Goal: Book appointment/travel/reservation

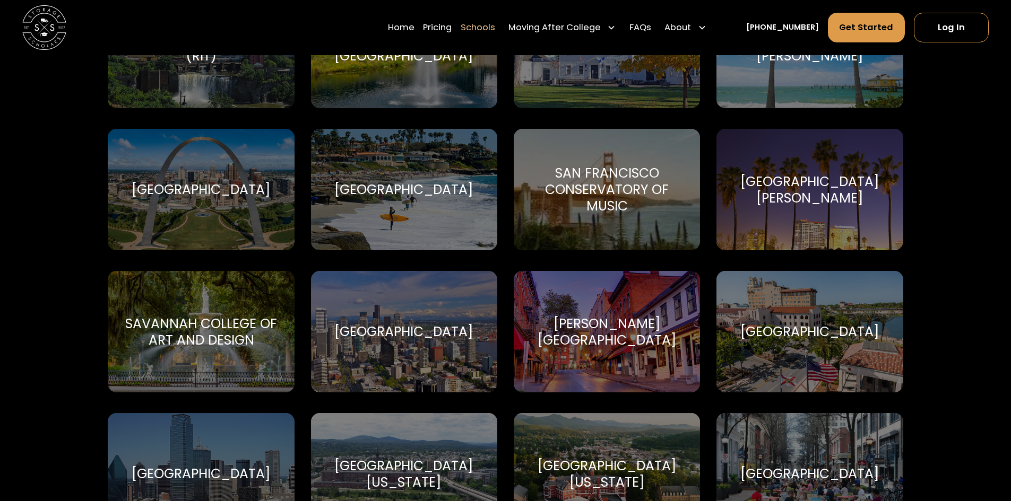
scroll to position [3818, 0]
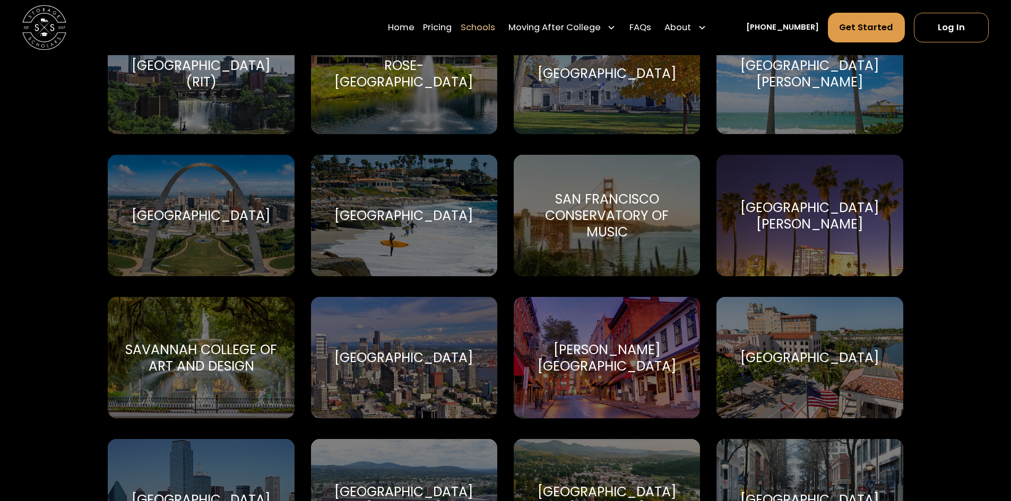
click at [797, 206] on div "[GEOGRAPHIC_DATA][PERSON_NAME]" at bounding box center [810, 216] width 160 height 33
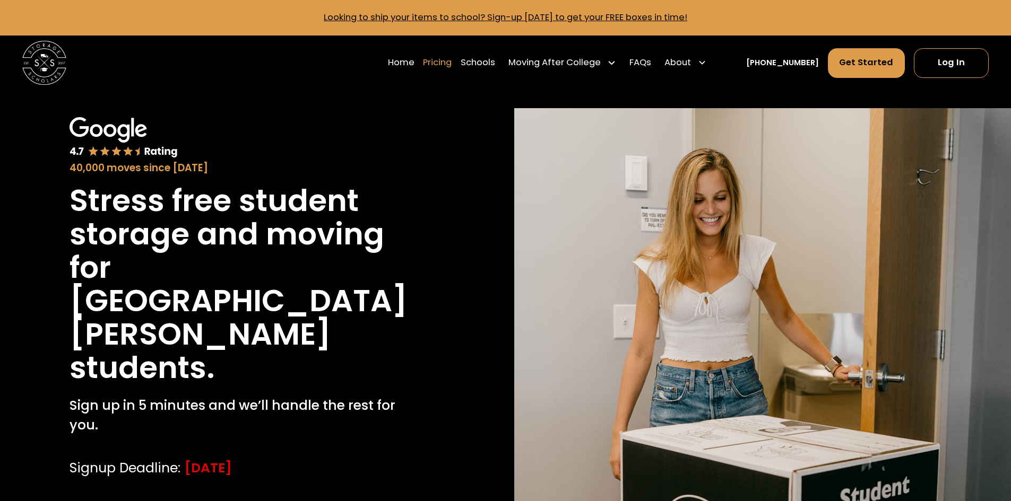
click at [452, 60] on link "Pricing" at bounding box center [437, 62] width 29 height 31
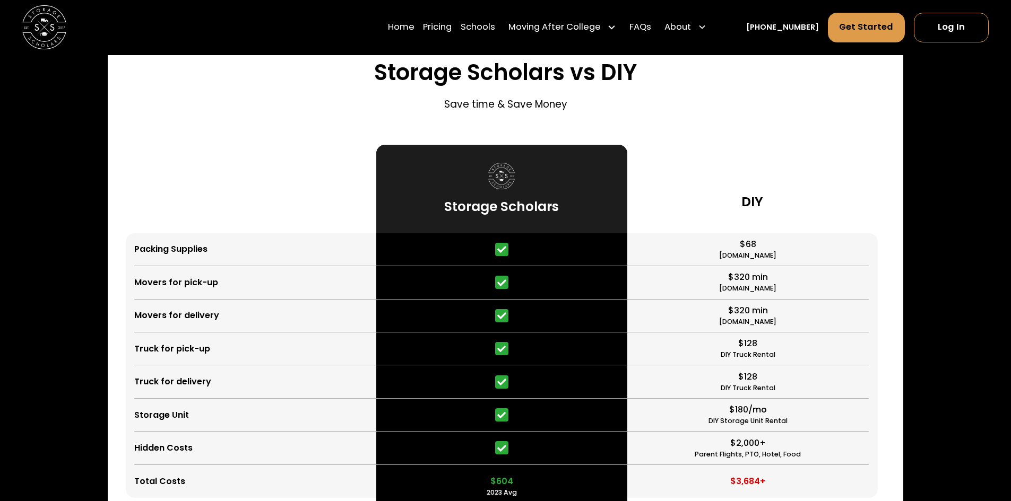
scroll to position [2787, 0]
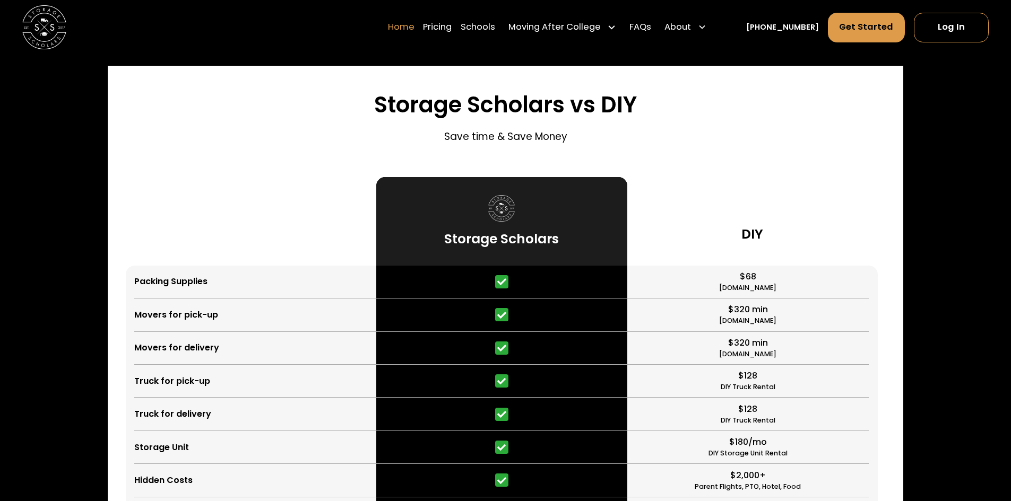
click at [406, 29] on link "Home" at bounding box center [401, 27] width 27 height 31
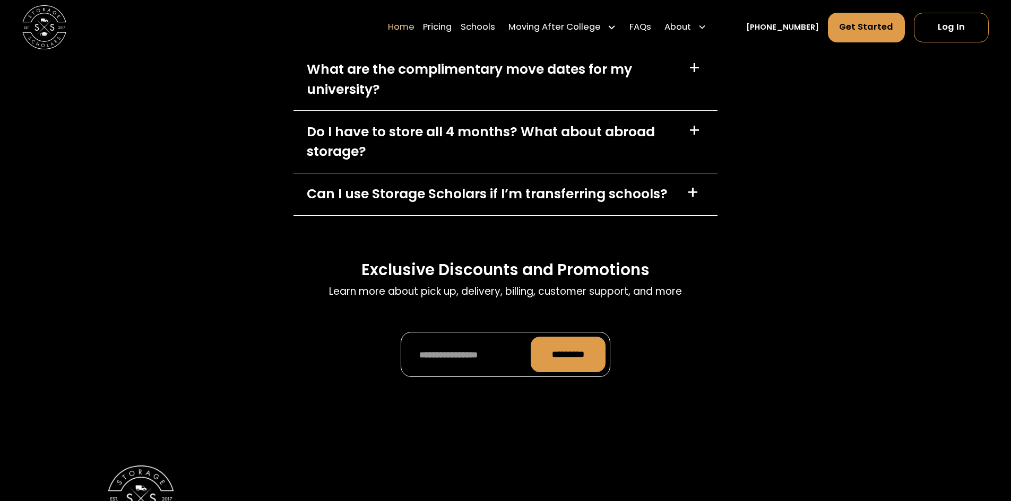
scroll to position [3237, 0]
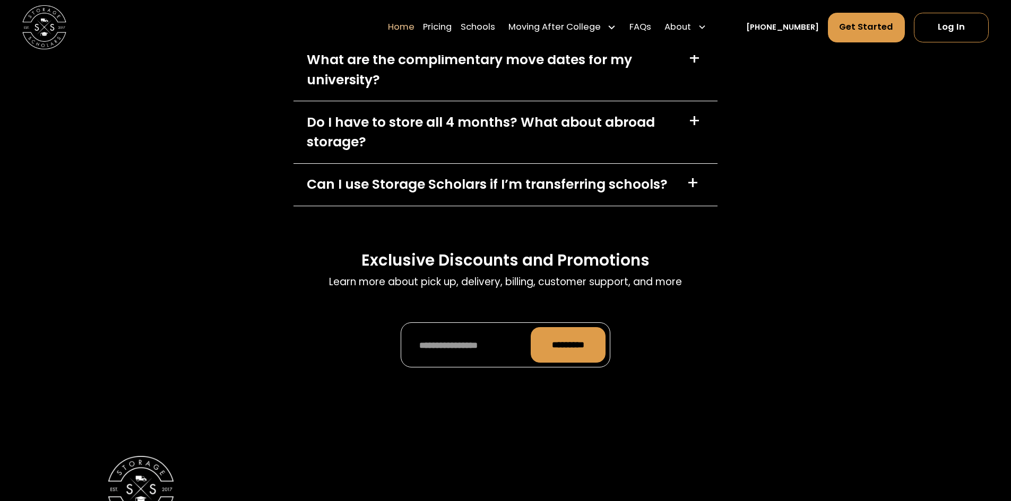
click at [703, 25] on div "+" at bounding box center [696, 16] width 18 height 18
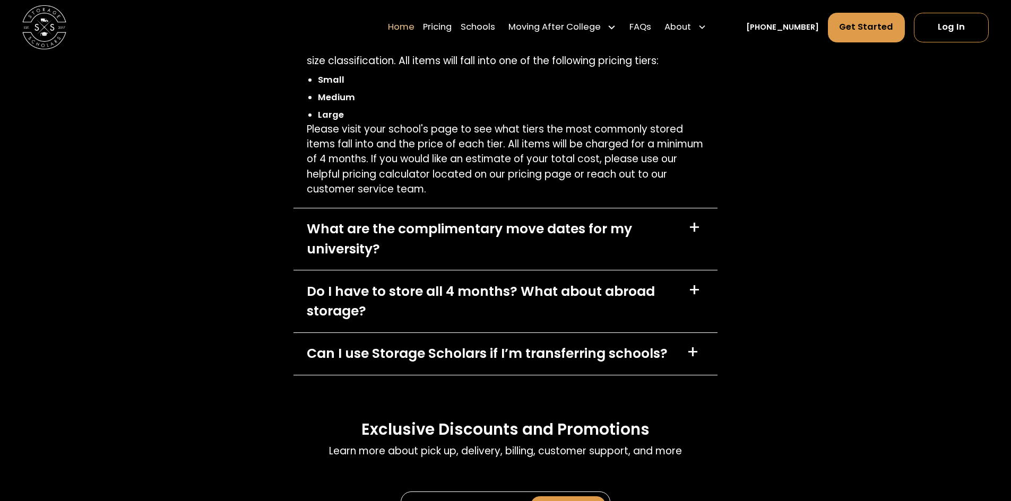
click at [691, 25] on div "+" at bounding box center [693, 14] width 21 height 21
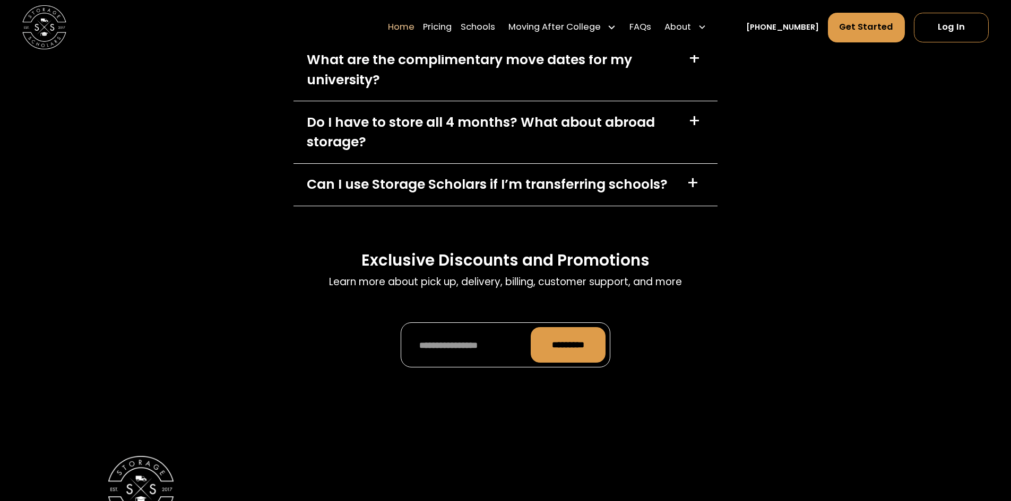
click at [700, 67] on div "+" at bounding box center [694, 59] width 12 height 18
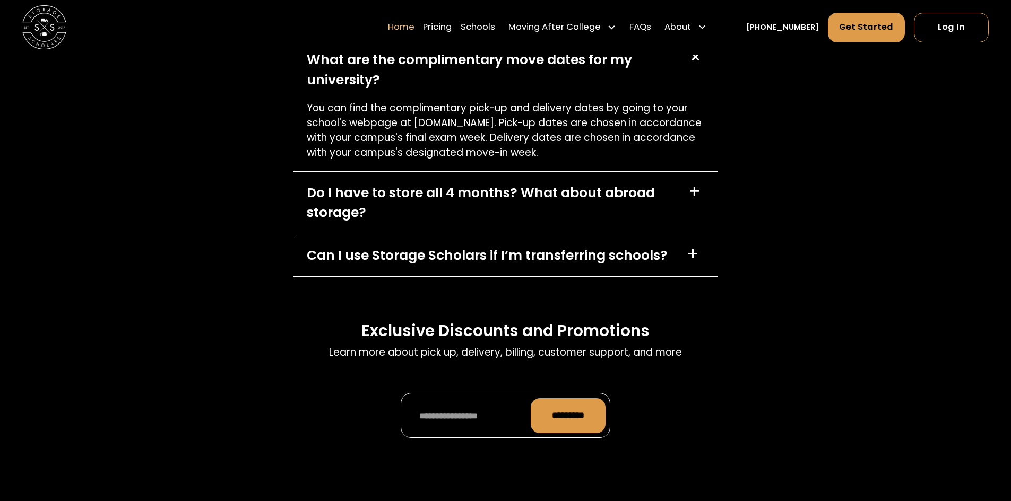
click at [700, 68] on div "+" at bounding box center [694, 57] width 21 height 21
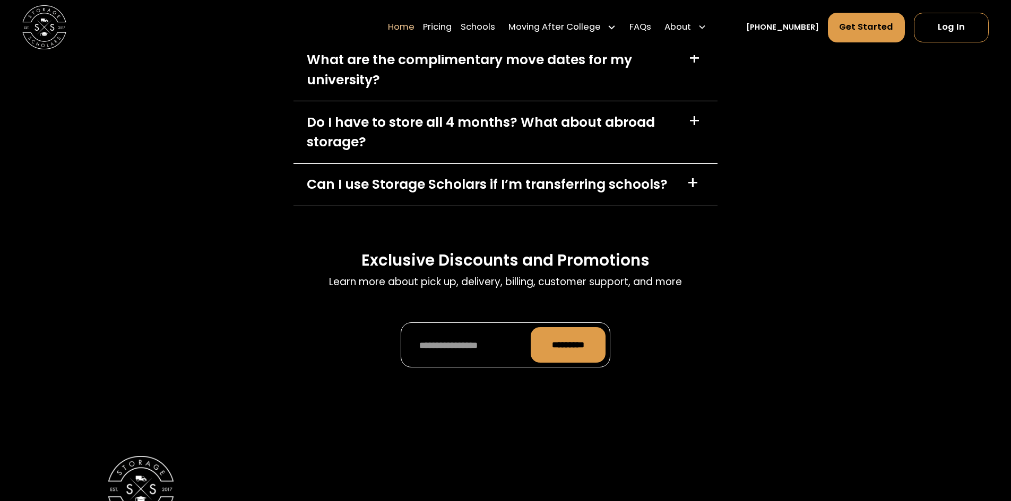
click at [700, 67] on div "+" at bounding box center [694, 59] width 12 height 18
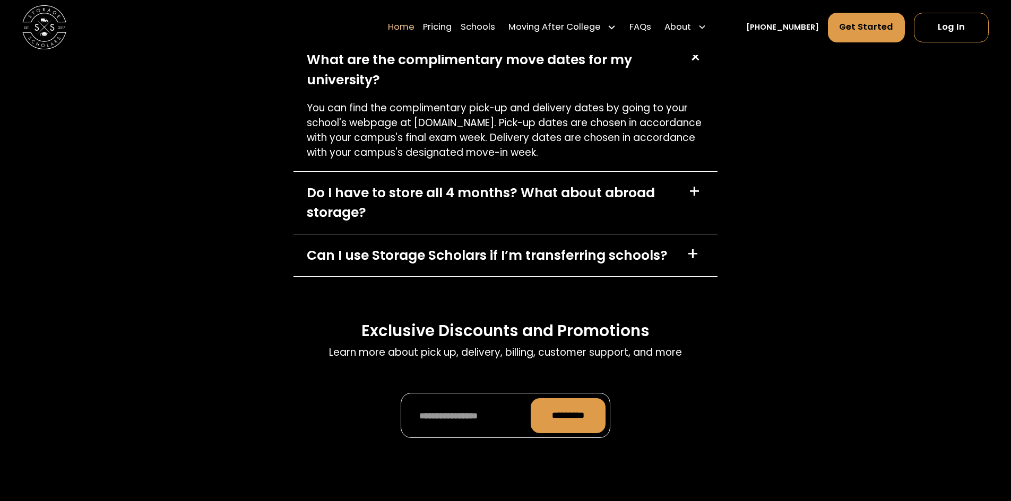
click at [698, 68] on div "+" at bounding box center [694, 57] width 21 height 21
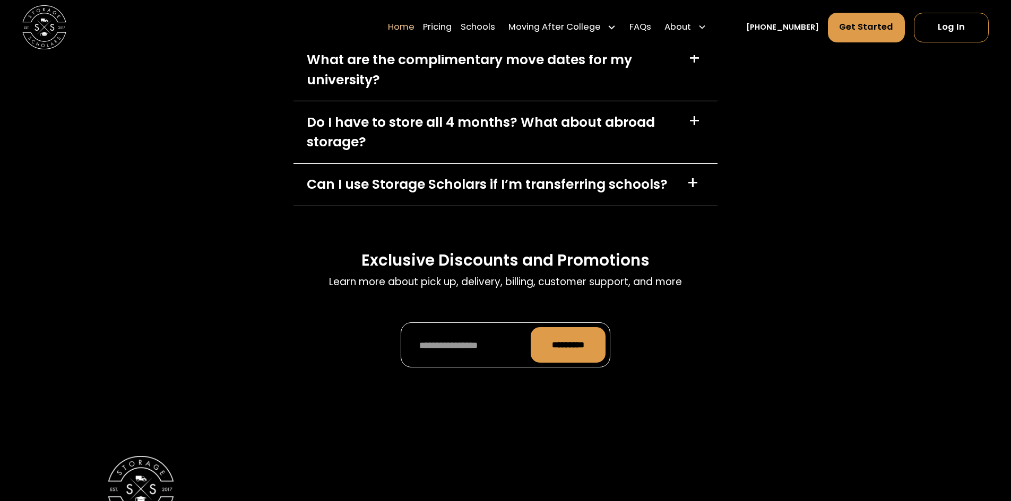
click at [696, 130] on div "+" at bounding box center [694, 122] width 12 height 18
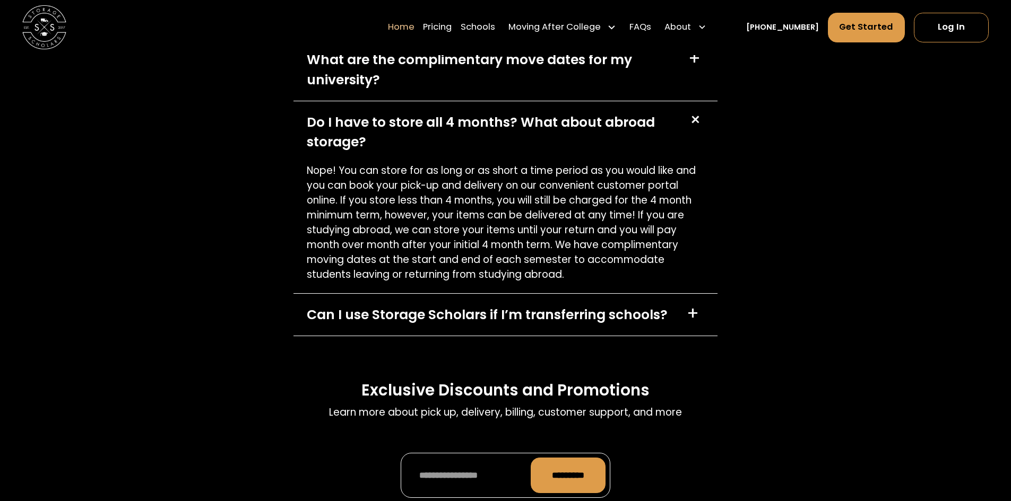
click at [696, 131] on div "+" at bounding box center [695, 119] width 21 height 21
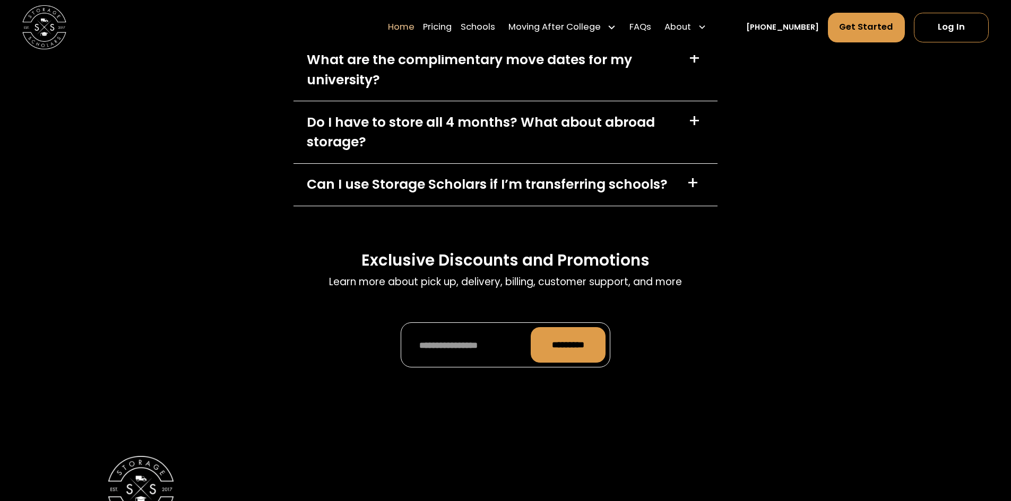
click at [693, 192] on div "+" at bounding box center [693, 184] width 12 height 18
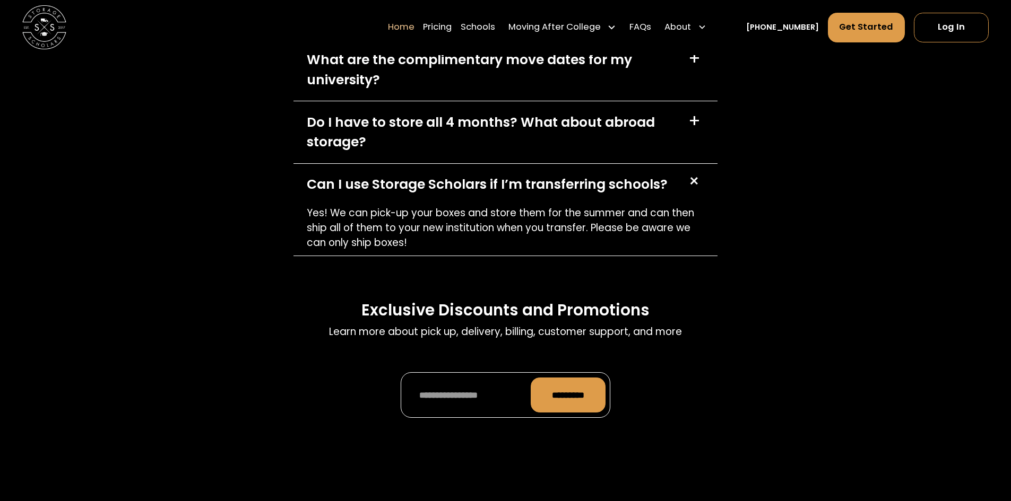
click at [693, 192] on div "+" at bounding box center [693, 181] width 21 height 21
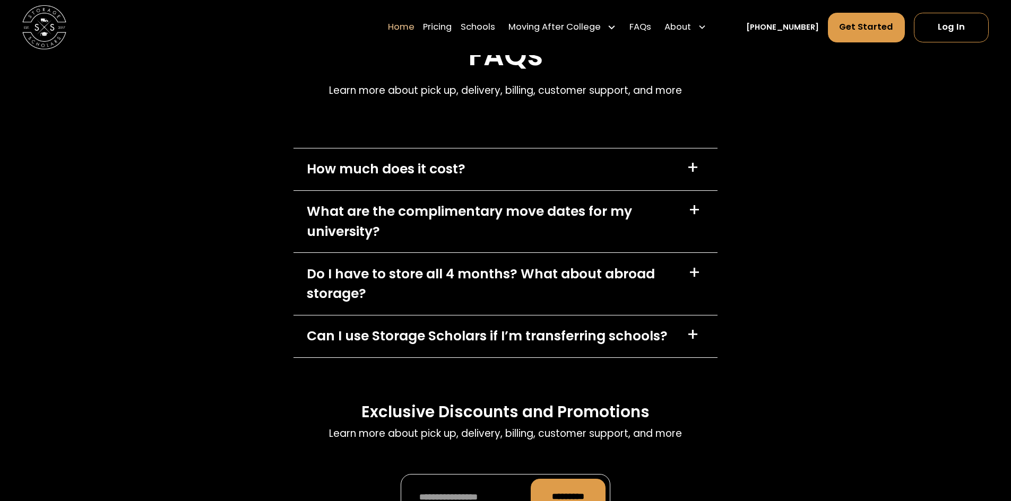
scroll to position [3078, 0]
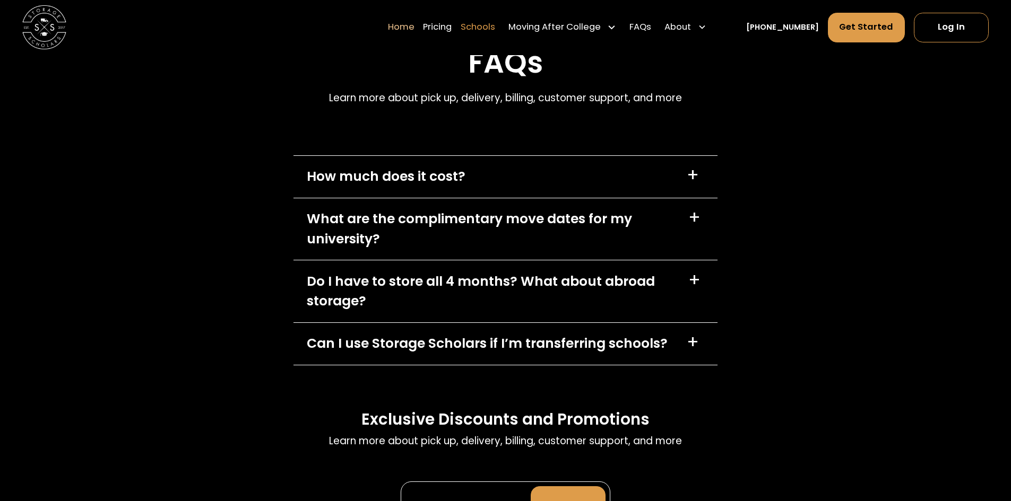
click at [495, 27] on link "Schools" at bounding box center [478, 27] width 34 height 31
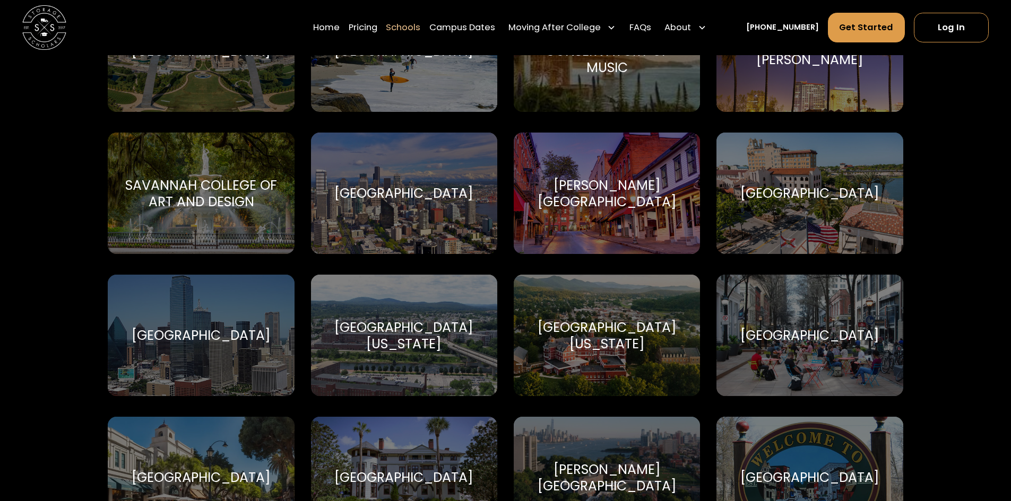
scroll to position [3810, 0]
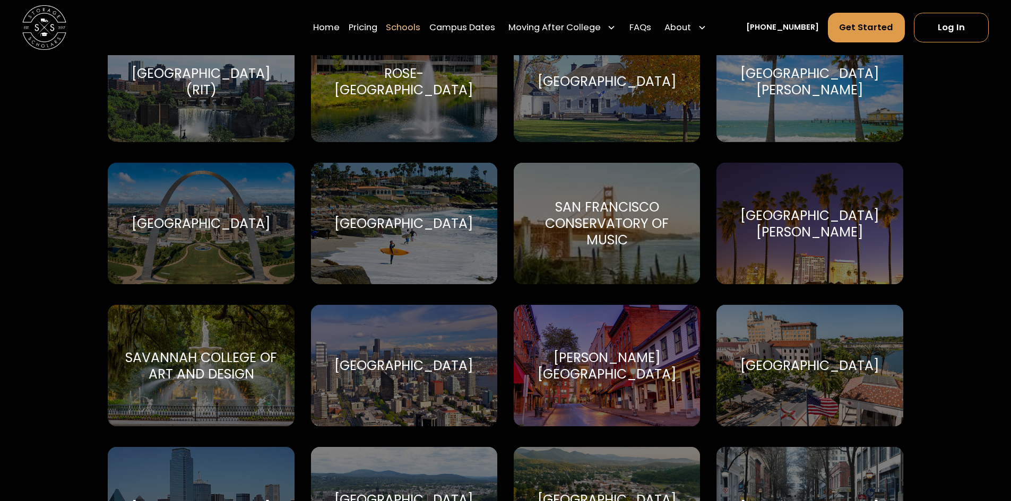
click at [829, 226] on div "[GEOGRAPHIC_DATA][PERSON_NAME]" at bounding box center [810, 223] width 160 height 33
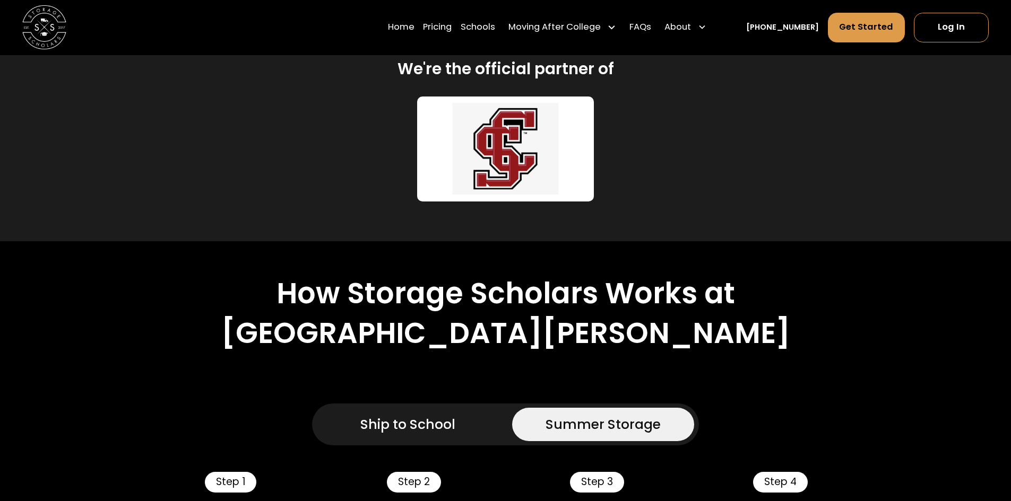
scroll to position [584, 0]
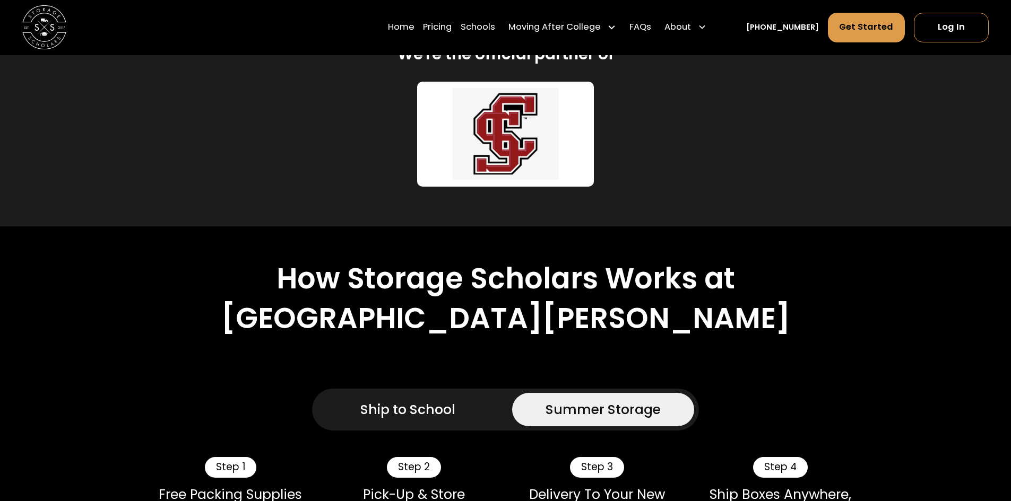
click at [433, 400] on div "Ship to School" at bounding box center [407, 410] width 95 height 20
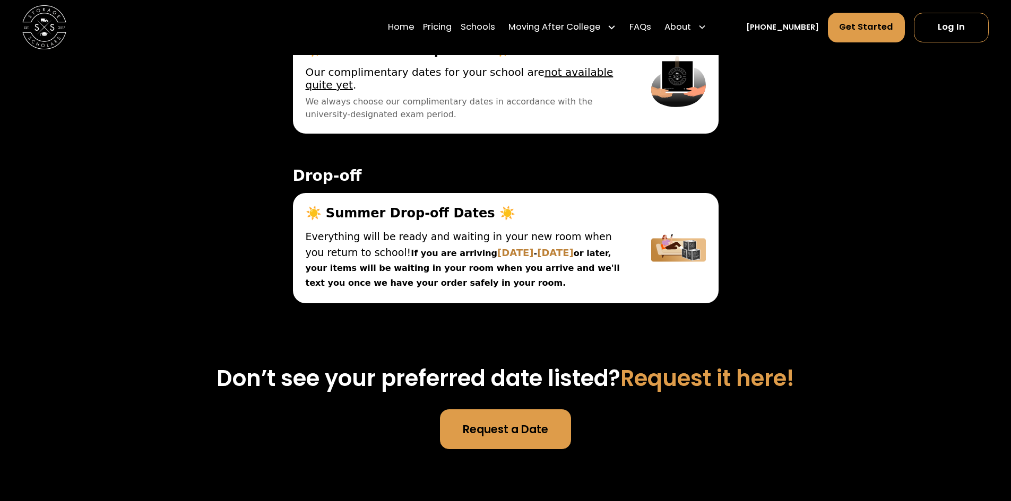
scroll to position [3821, 0]
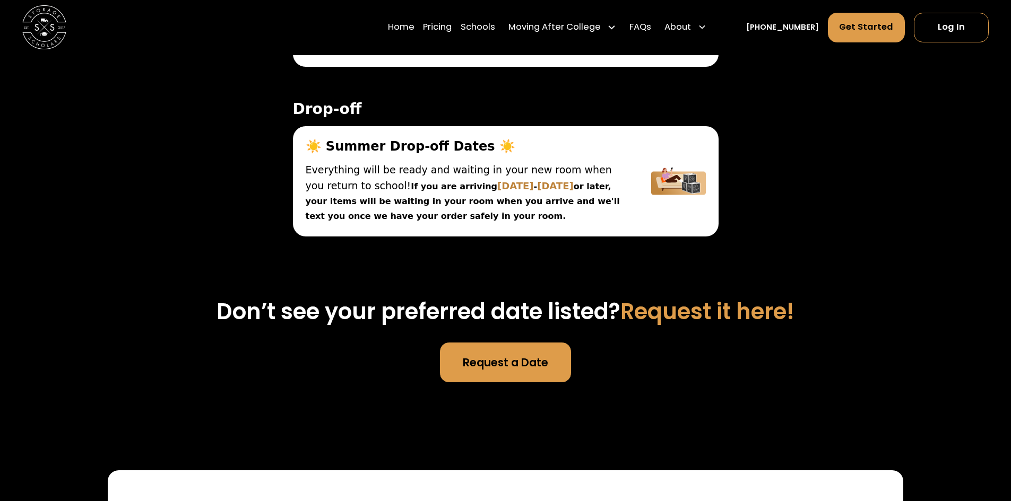
click at [521, 343] on link "Request a Date" at bounding box center [505, 363] width 131 height 40
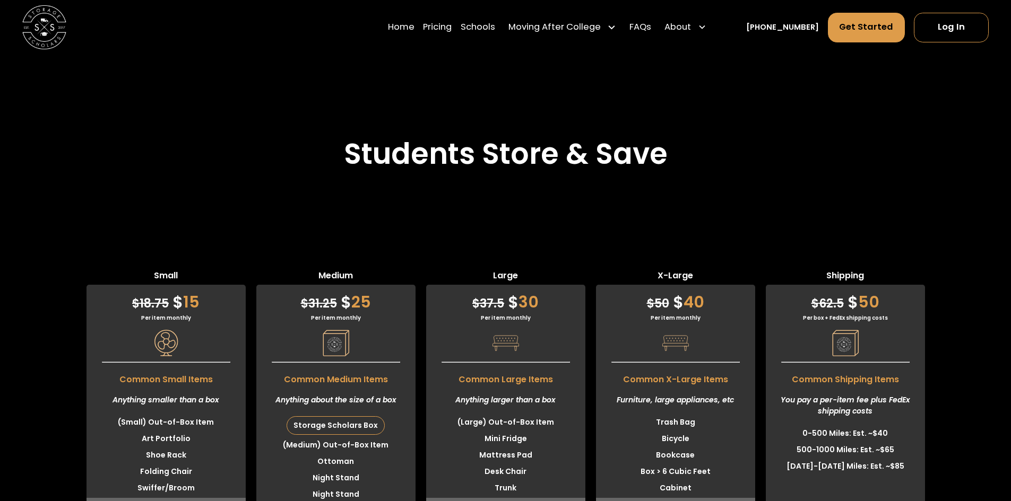
scroll to position [2813, 0]
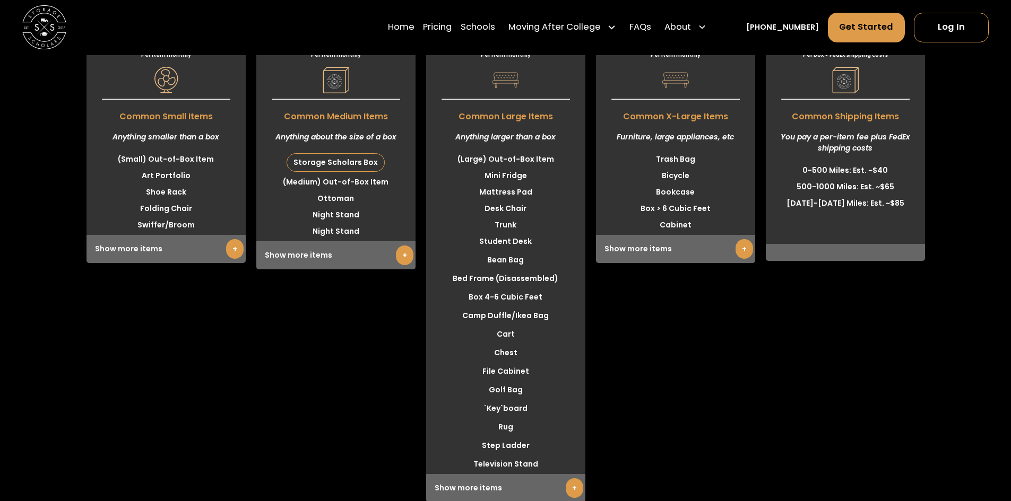
scroll to position [3025, 0]
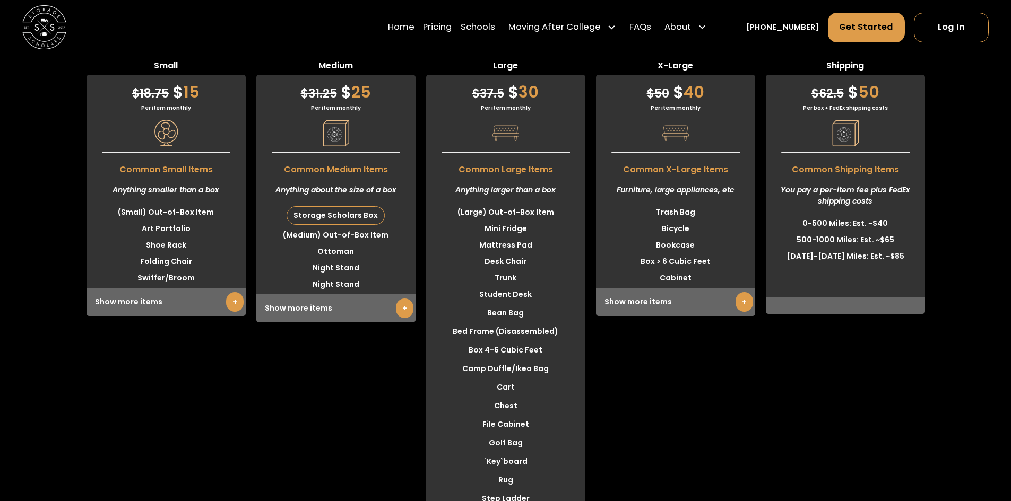
click at [397, 299] on link "+" at bounding box center [405, 309] width 18 height 20
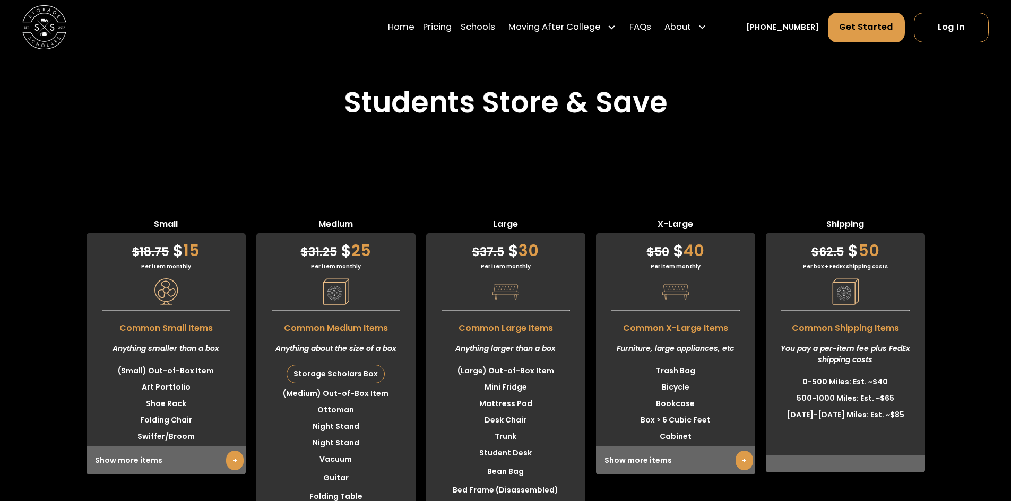
scroll to position [2866, 0]
